Goal: Ask a question: Seek information or help from site administrators or community

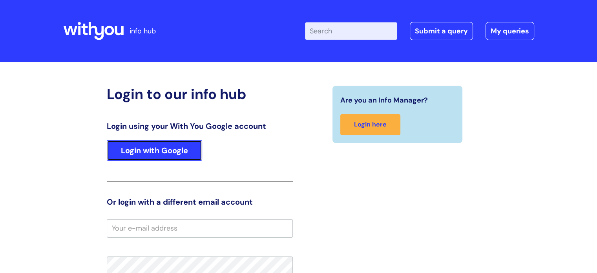
click at [178, 154] on link "Login with Google" at bounding box center [154, 150] width 95 height 20
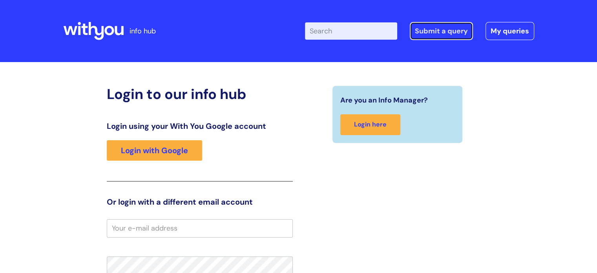
click at [452, 33] on link "Submit a query" at bounding box center [441, 31] width 63 height 18
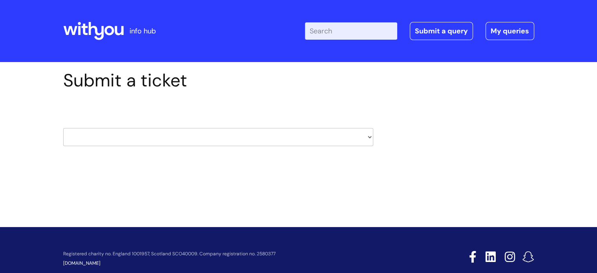
click at [325, 135] on select "HR / People IT and Support Clinical Drug Alerts Finance Accounts Data Support T…" at bounding box center [218, 137] width 310 height 18
select select "treatment_pathways"
click at [63, 128] on select "HR / People IT and Support Clinical Drug Alerts Finance Accounts Data Support T…" at bounding box center [218, 137] width 310 height 18
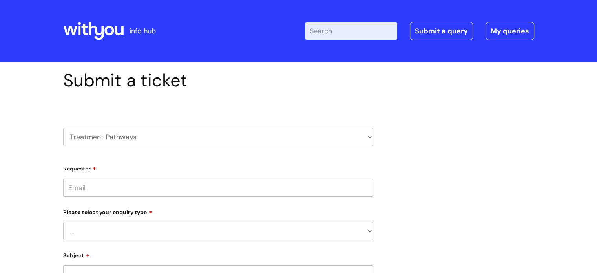
click at [157, 129] on select "HR / People IT and Support Clinical Drug Alerts Finance Accounts Data Support T…" at bounding box center [218, 137] width 310 height 18
click at [161, 163] on label "Requester" at bounding box center [218, 166] width 310 height 9
click at [161, 178] on input "Requester" at bounding box center [218, 187] width 310 height 18
click at [161, 193] on input "Requester" at bounding box center [218, 187] width 310 height 18
click at [164, 188] on input "[EMAIL_ADDRESS][PERSON_NAME][DOMAIN_NAME]" at bounding box center [218, 187] width 310 height 18
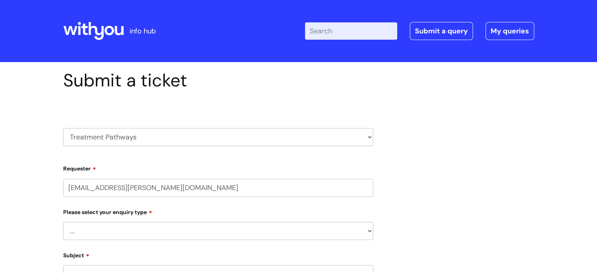
type input "[EMAIL_ADDRESS][PERSON_NAME][DOMAIN_NAME]"
click at [175, 228] on div "Please select your enquiry type ... Update an intervention/idea already submitt…" at bounding box center [218, 223] width 310 height 35
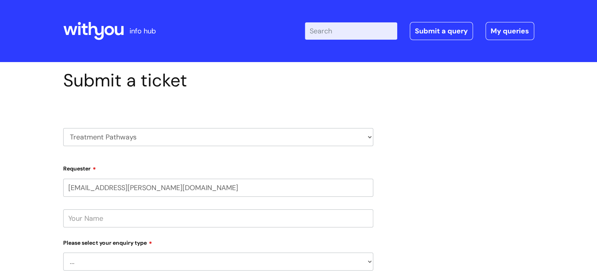
select select "Something else"
click at [63, 252] on select "... Update an intervention/idea already submitted Report a broken link or somet…" at bounding box center [218, 261] width 310 height 18
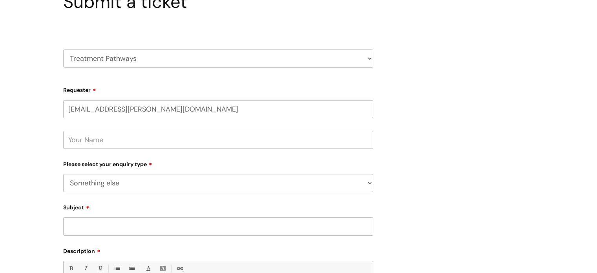
click at [136, 218] on input "Subject" at bounding box center [218, 226] width 310 height 18
type input "p"
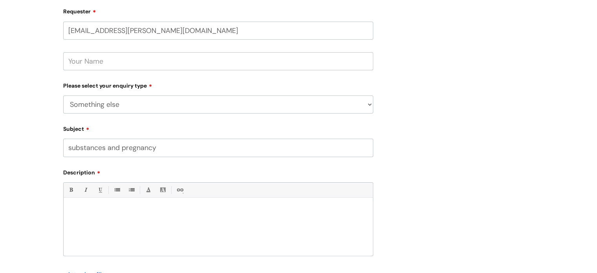
type input "substances and pregnancy"
click at [127, 210] on p at bounding box center [217, 210] width 297 height 7
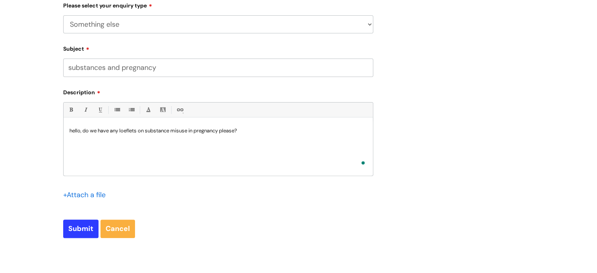
scroll to position [314, 0]
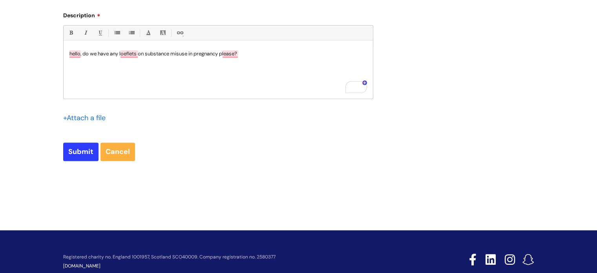
click at [133, 57] on p "hello, do we have any loeflets on substance misuse in pregnancy please?" at bounding box center [217, 53] width 297 height 7
click at [130, 51] on p "hello, do we have any loeflets on substance misuse in pregnancy please?" at bounding box center [217, 53] width 297 height 7
click at [130, 55] on p "hello, do we have any loefl ets on substance misuse in pregnancy please?" at bounding box center [217, 53] width 297 height 7
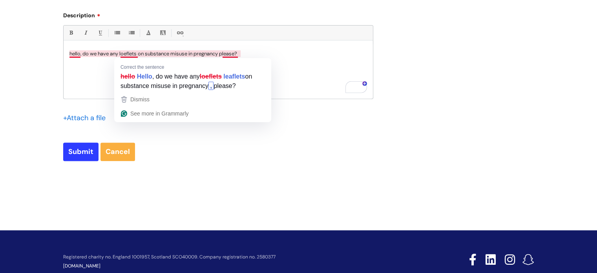
click at [127, 55] on p "hello, do we have any loefl ets on substance misuse in pregnancy please?" at bounding box center [217, 53] width 297 height 7
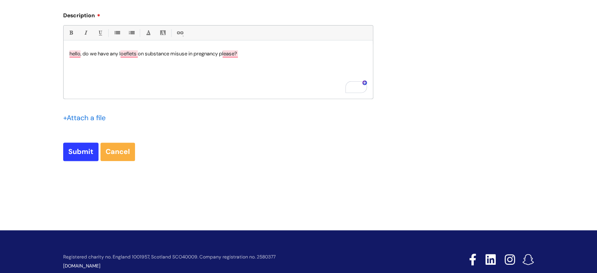
click at [127, 55] on p "hello, do we have any loefl ets on substance misuse in pregnancy please?" at bounding box center [217, 53] width 297 height 7
click at [132, 55] on p "hello, do we have any loefl ets on substance misuse in pregnancy please?" at bounding box center [217, 53] width 297 height 7
click at [132, 56] on p "hello, do we have any loefl ets on substance misuse in pregnancy please?" at bounding box center [217, 53] width 297 height 7
click at [120, 54] on p "hello, do we have any loefl e ts on substance misuse in pregnancy please?" at bounding box center [217, 53] width 297 height 7
click at [129, 53] on p "hello, do we have any loefl e ts on substance misuse in pregnancy please?" at bounding box center [217, 53] width 297 height 7
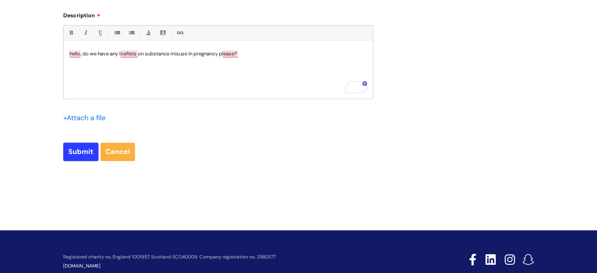
click at [147, 72] on div "hello, do we have any loefl e ts on substance misuse in pregnancy please?" at bounding box center [218, 71] width 309 height 54
click at [126, 52] on p "hello, do we have any loefl e ts on substance misuse in pregnancy please?" at bounding box center [217, 53] width 297 height 7
click at [88, 154] on input "Submit" at bounding box center [80, 151] width 35 height 18
type input "Please Wait..."
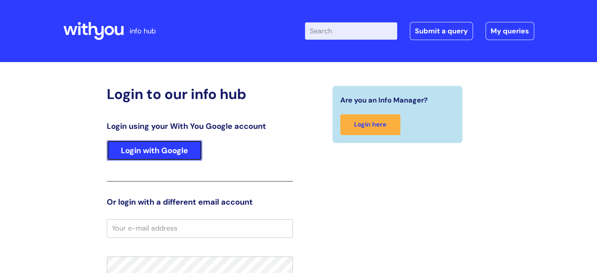
click at [171, 143] on link "Login with Google" at bounding box center [154, 150] width 95 height 20
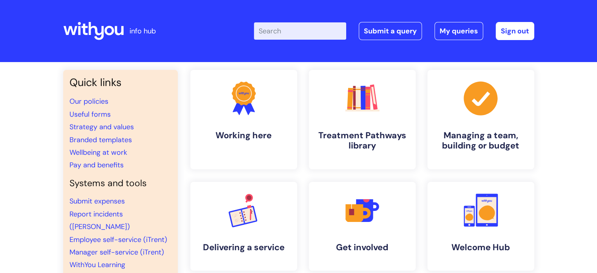
click at [277, 38] on input "Enter your search term here..." at bounding box center [300, 30] width 92 height 17
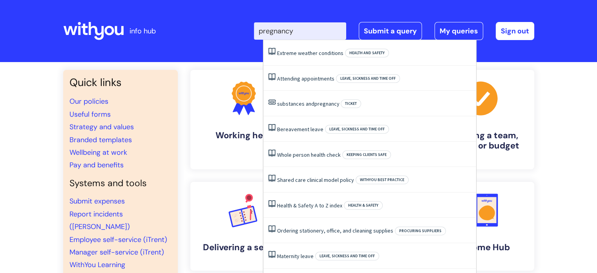
type input "pregnancy"
click button "Search" at bounding box center [0, 0] width 0 height 0
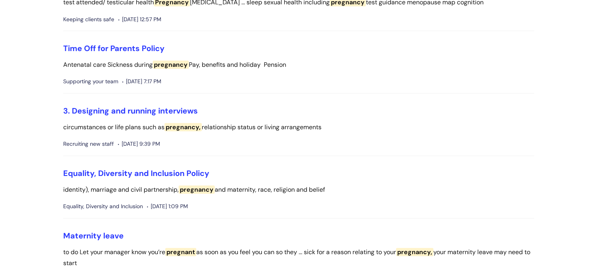
scroll to position [421, 0]
